Goal: Task Accomplishment & Management: Use online tool/utility

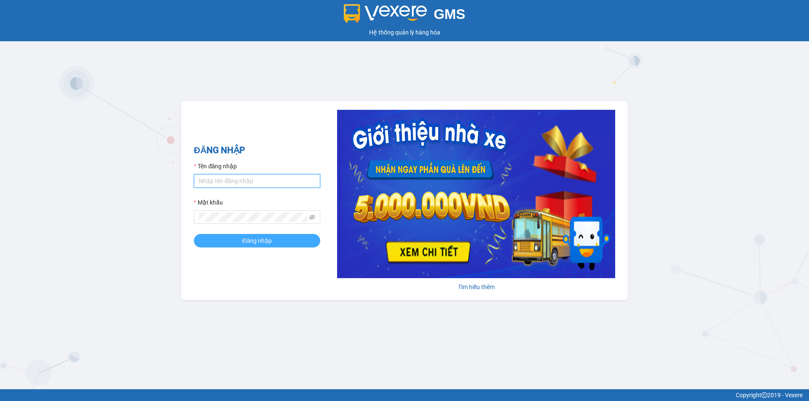
type input "mykhanhtb.tienoanh"
click at [254, 244] on span "Đăng nhập" at bounding box center [256, 240] width 29 height 9
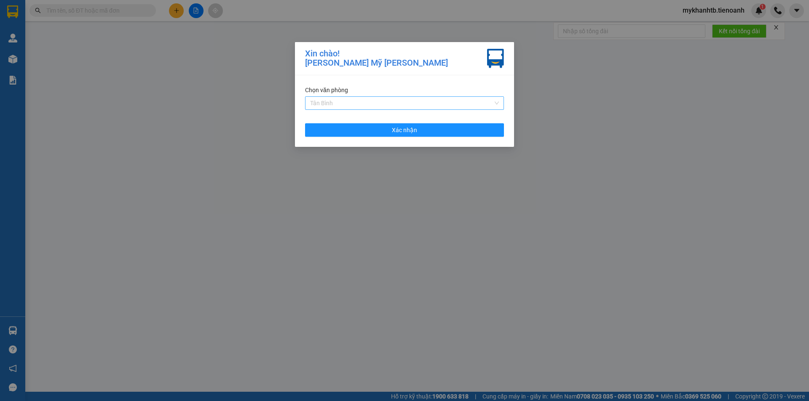
click at [363, 106] on span "Tân Bình" at bounding box center [404, 103] width 189 height 13
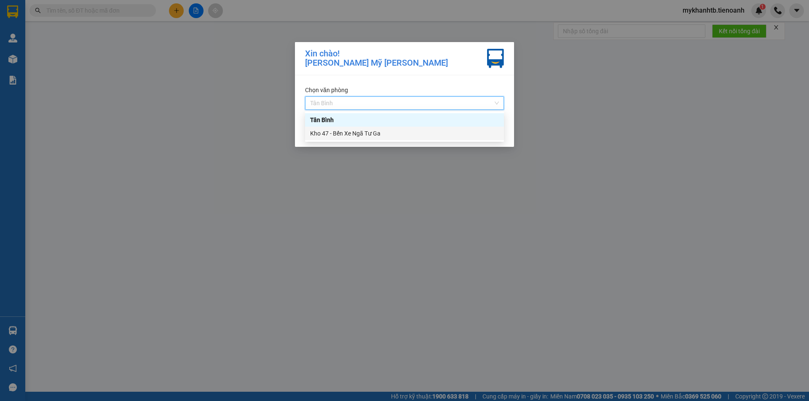
click at [366, 137] on div "Kho 47 - Bến Xe Ngã Tư Ga" at bounding box center [404, 133] width 189 height 9
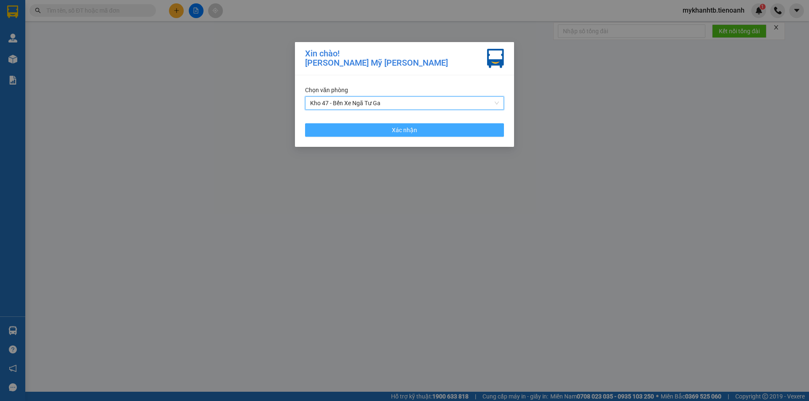
click at [363, 130] on button "Xác nhận" at bounding box center [404, 129] width 199 height 13
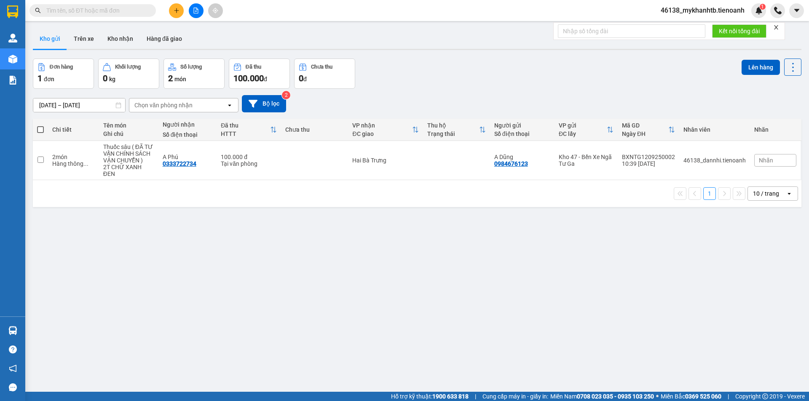
drag, startPoint x: 109, startPoint y: 208, endPoint x: 106, endPoint y: 202, distance: 6.2
click at [109, 207] on div "ver 1.8.143 Kho gửi Trên xe [PERSON_NAME] Hàng đã [PERSON_NAME] hàng 1 đơn [PER…" at bounding box center [416, 225] width 775 height 401
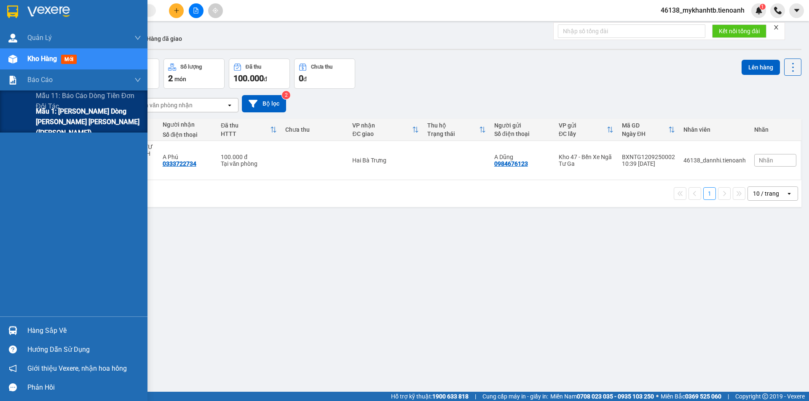
click at [78, 119] on span "Mẫu 1: [PERSON_NAME] dòng [PERSON_NAME] [PERSON_NAME] ([PERSON_NAME])" at bounding box center [88, 122] width 105 height 32
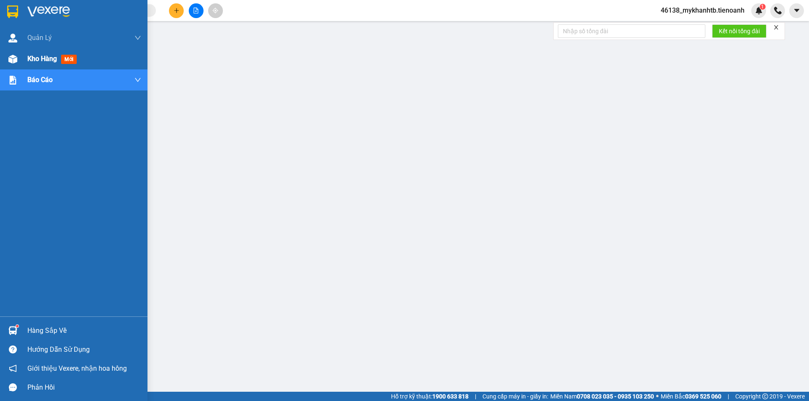
click at [13, 56] on img at bounding box center [12, 59] width 9 height 9
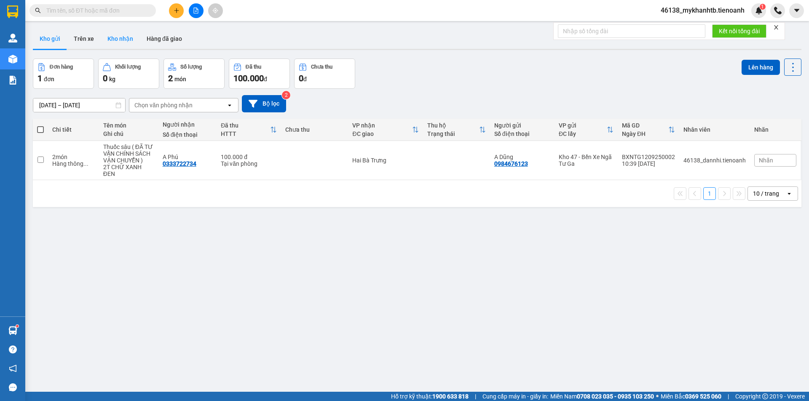
click at [134, 42] on button "Kho nhận" at bounding box center [120, 39] width 39 height 20
